Goal: Information Seeking & Learning: Stay updated

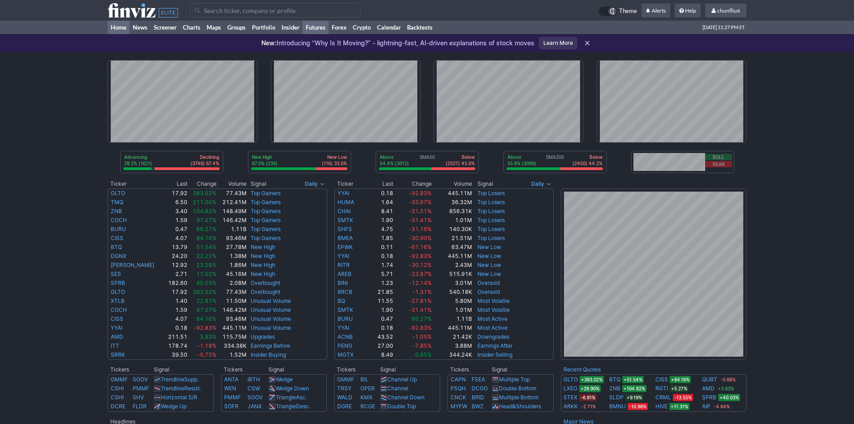
click at [310, 26] on link "Futures" at bounding box center [316, 27] width 26 height 13
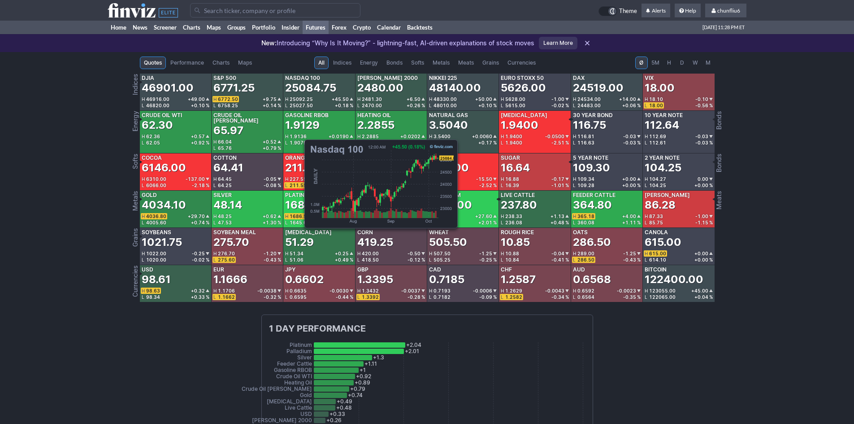
click at [300, 92] on div "25084.75" at bounding box center [310, 88] width 51 height 14
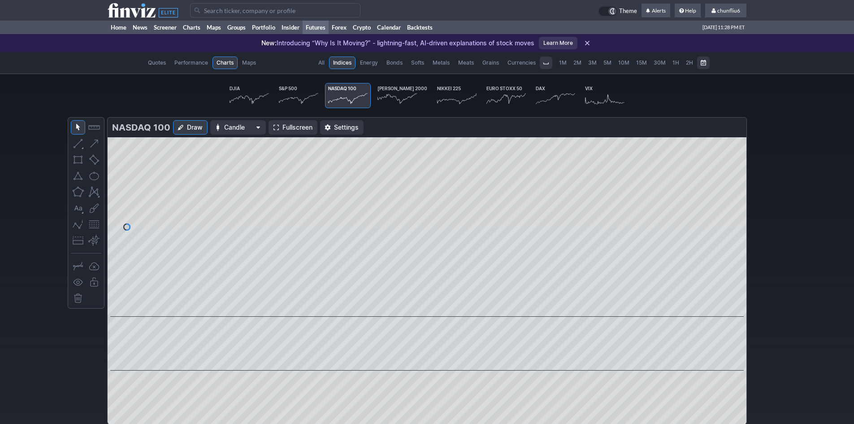
scroll to position [0, 56]
click at [281, 125] on link "Fullscreen" at bounding box center [293, 127] width 49 height 14
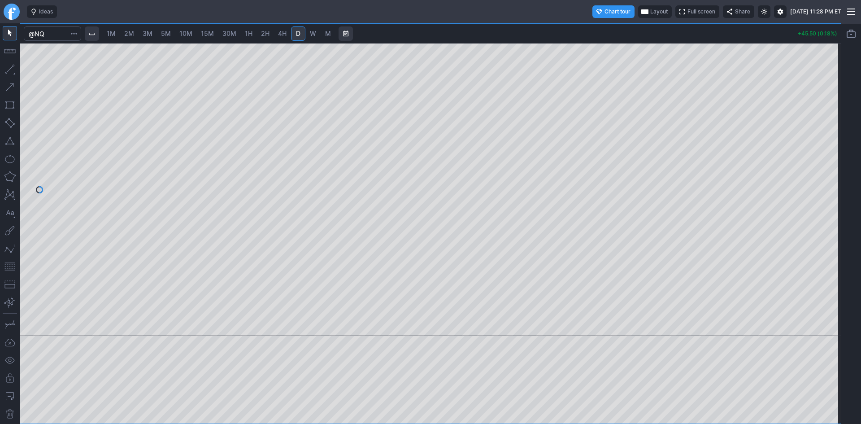
click at [186, 35] on span "10M" at bounding box center [185, 34] width 13 height 8
drag, startPoint x: 834, startPoint y: 122, endPoint x: 832, endPoint y: 192, distance: 70.4
click at [832, 192] on div at bounding box center [831, 187] width 19 height 270
drag, startPoint x: 837, startPoint y: 196, endPoint x: 832, endPoint y: 220, distance: 23.9
click at [832, 220] on div at bounding box center [831, 187] width 19 height 270
